Goal: Information Seeking & Learning: Check status

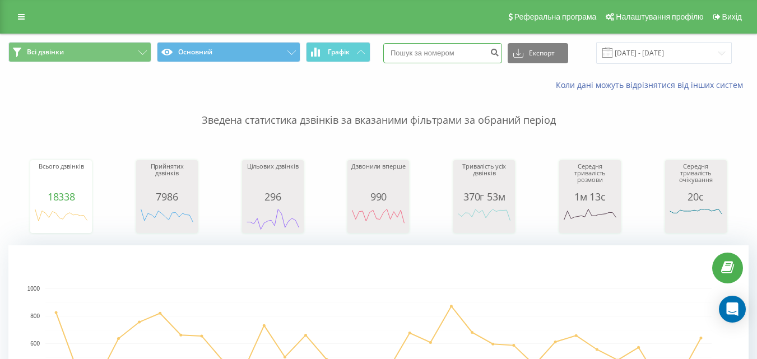
click at [434, 44] on input at bounding box center [442, 53] width 119 height 20
type input "0686336030"
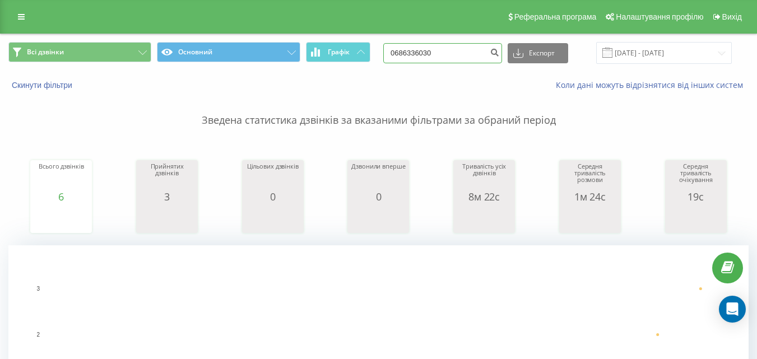
drag, startPoint x: 462, startPoint y: 48, endPoint x: 383, endPoint y: 48, distance: 79.0
click at [383, 48] on div "Всі дзвінки Основний Графік 0686336030 Експорт .csv .xls .xlsx 19.05.2025 - 19.…" at bounding box center [378, 53] width 740 height 22
type input "0675955502"
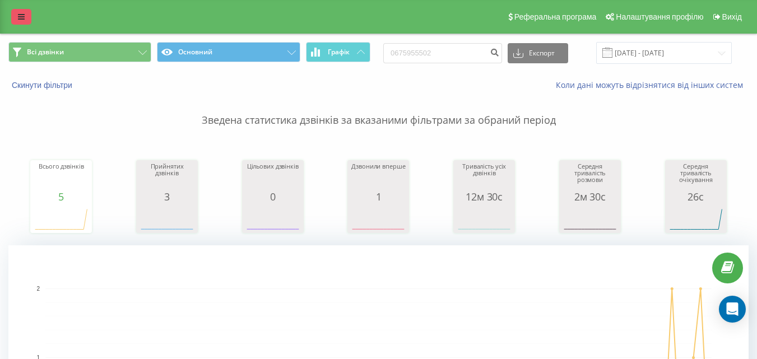
click at [22, 11] on link at bounding box center [21, 17] width 20 height 16
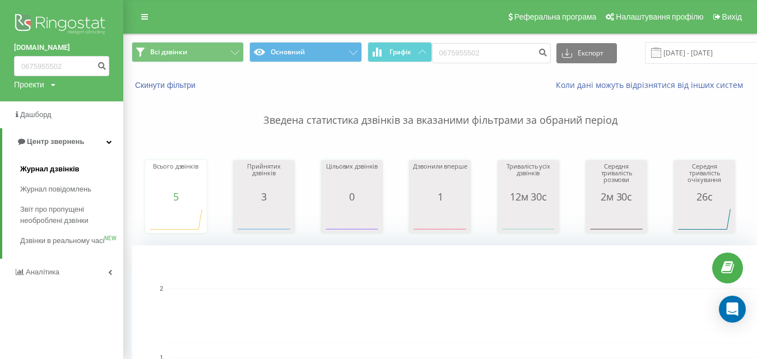
click at [57, 166] on span "Журнал дзвінків" at bounding box center [49, 169] width 59 height 11
